Goal: Entertainment & Leisure: Browse casually

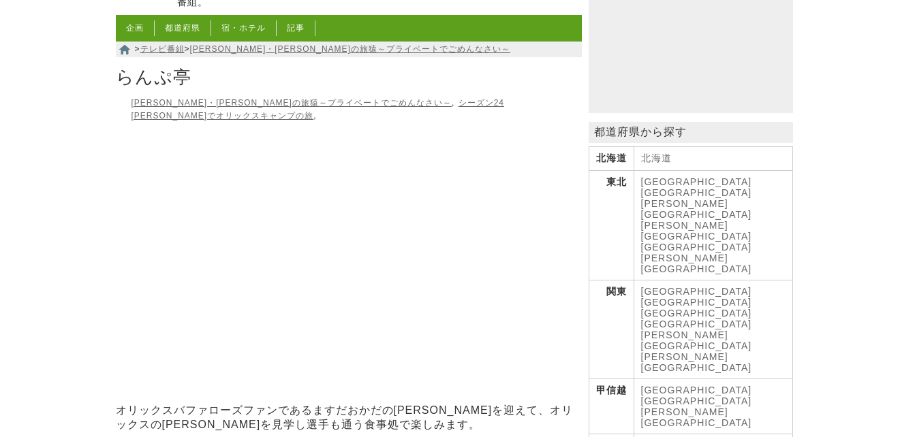
scroll to position [136, 0]
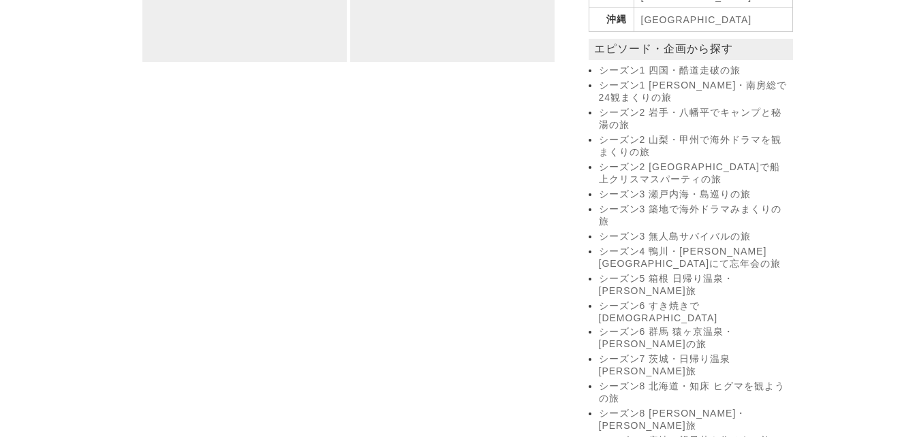
scroll to position [818, 0]
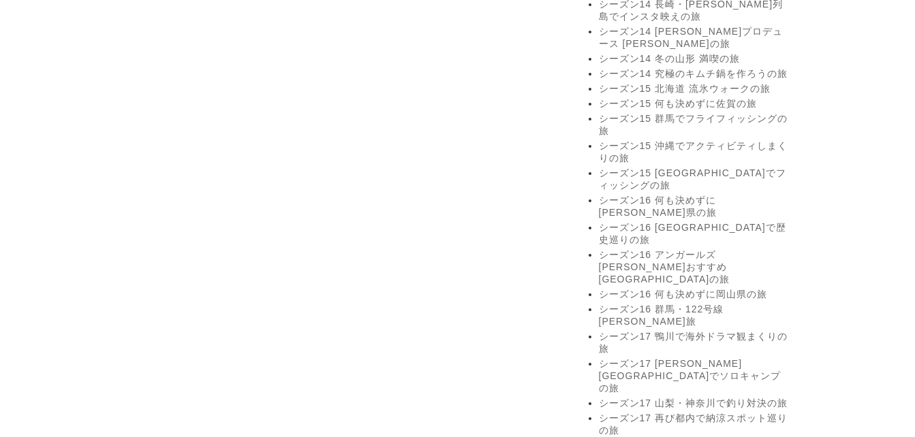
scroll to position [2044, 0]
